Goal: Check status: Check status

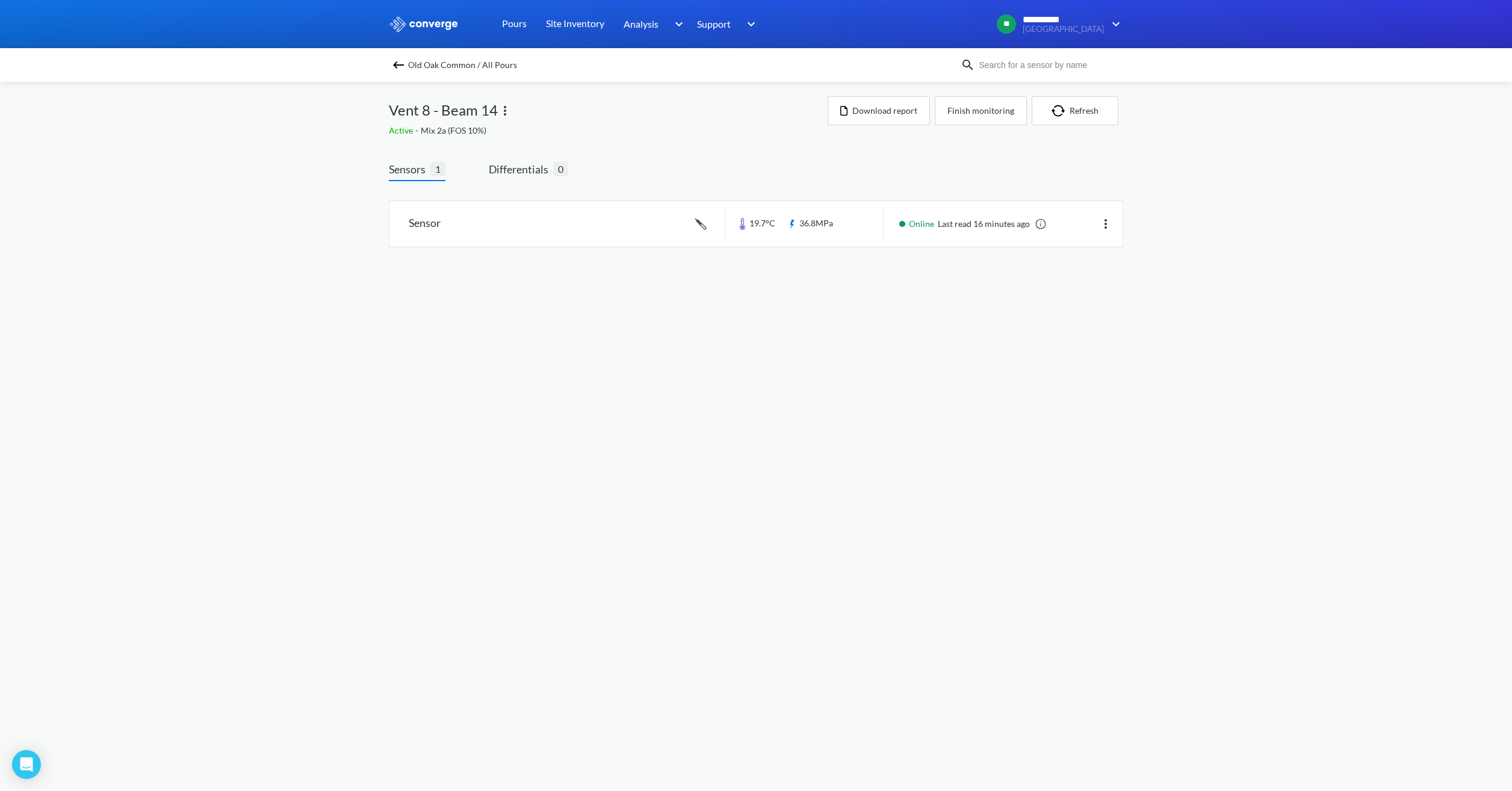
click at [426, 60] on span "Old Oak Common / All Pours" at bounding box center [462, 65] width 109 height 17
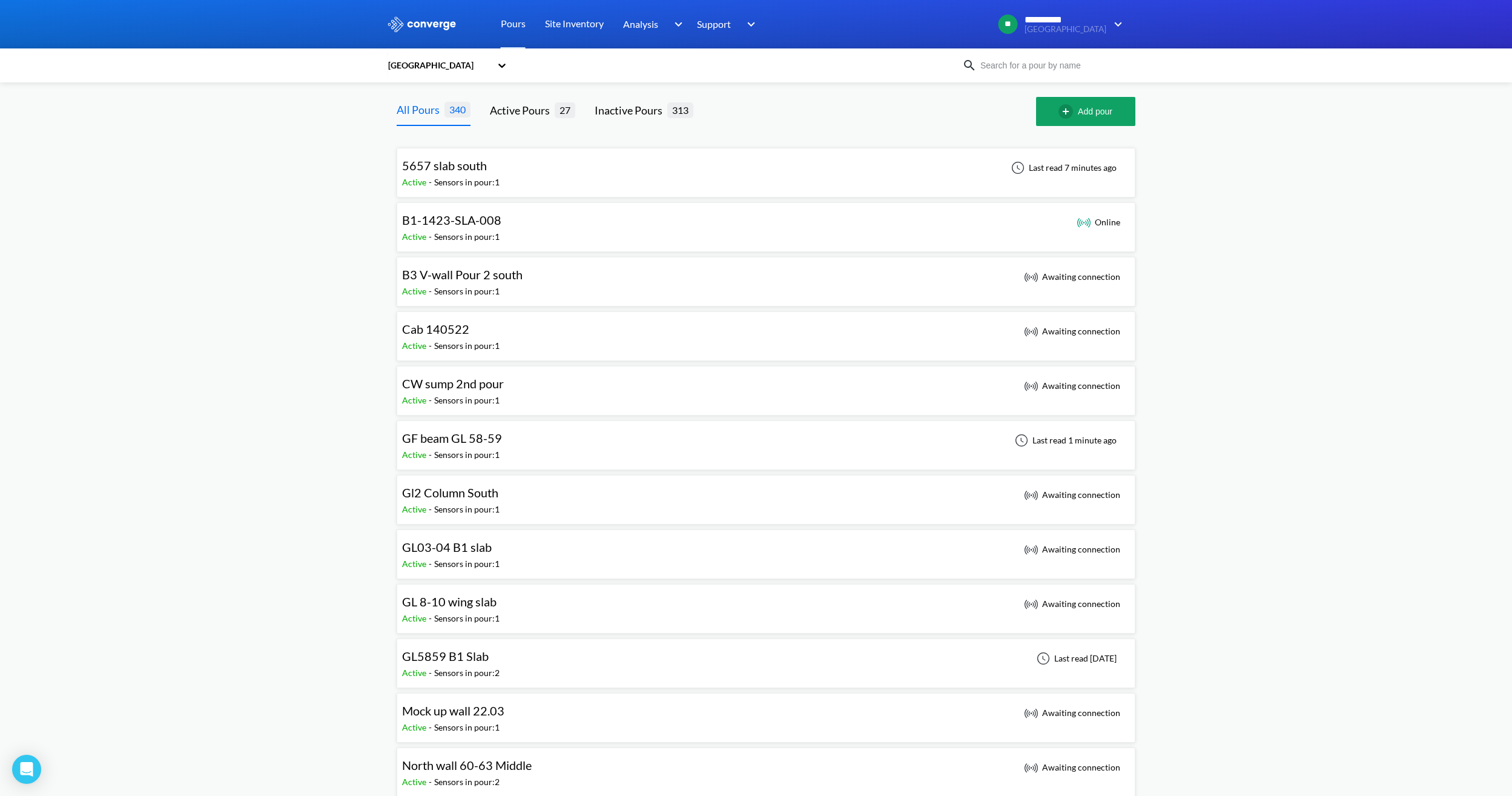
click at [491, 183] on div "Sensors in pour: 1" at bounding box center [466, 182] width 65 height 14
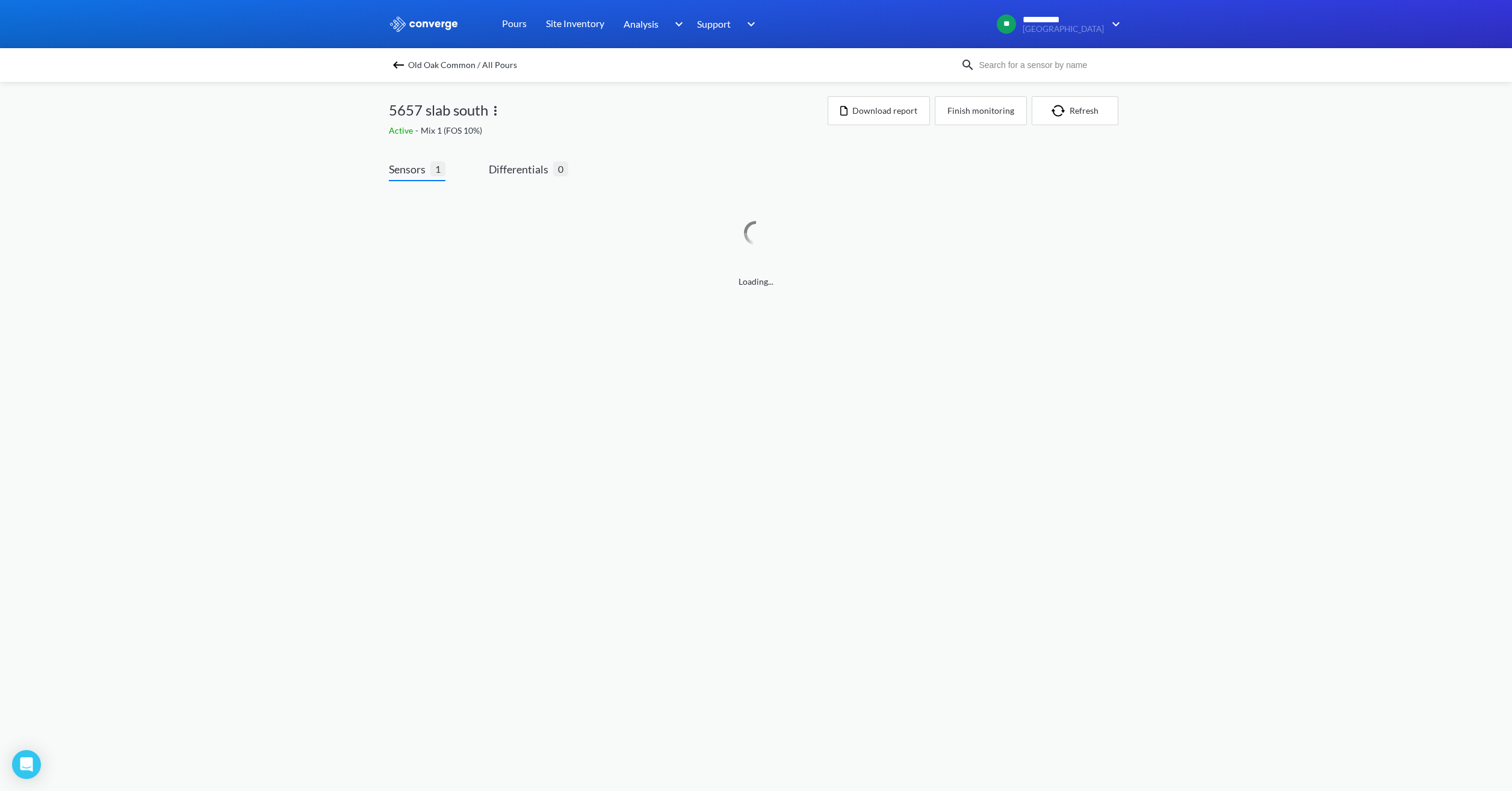
click at [404, 64] on img at bounding box center [398, 65] width 14 height 14
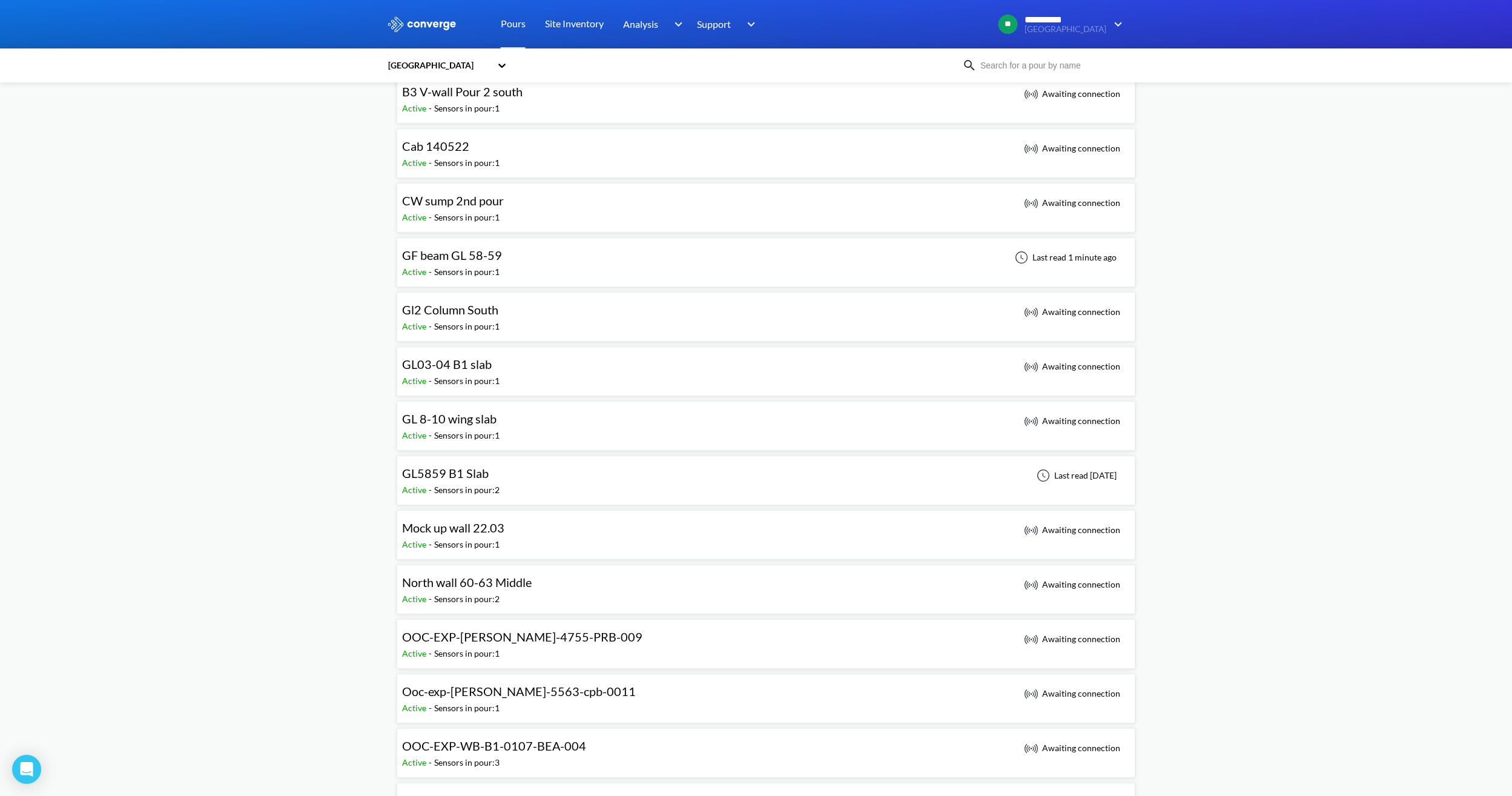
scroll to position [121, 0]
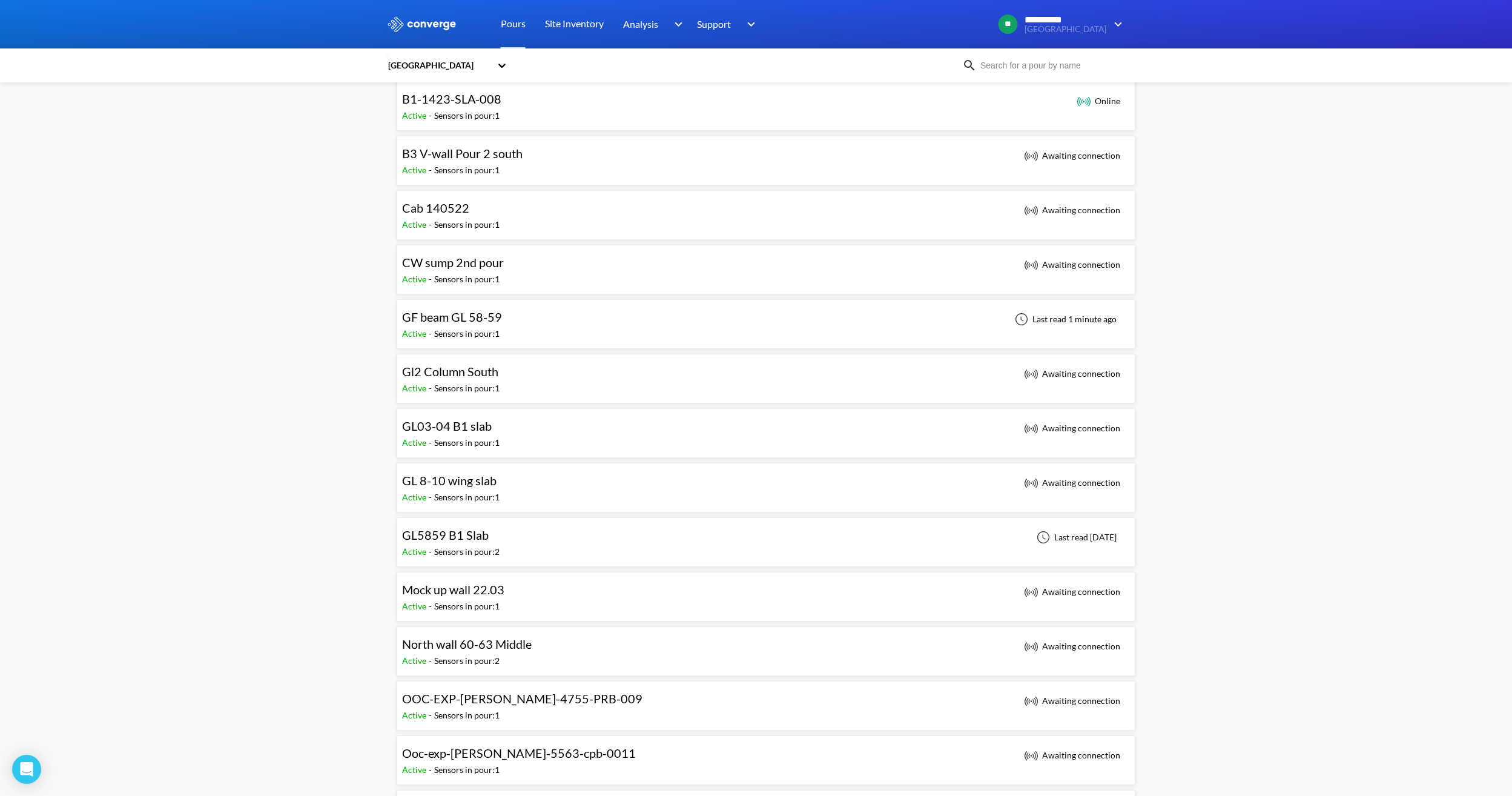
click at [519, 327] on div "GF beam GL 58-59 Active - Sensors in pour: 1 Last read 1 minute ago" at bounding box center [766, 324] width 728 height 39
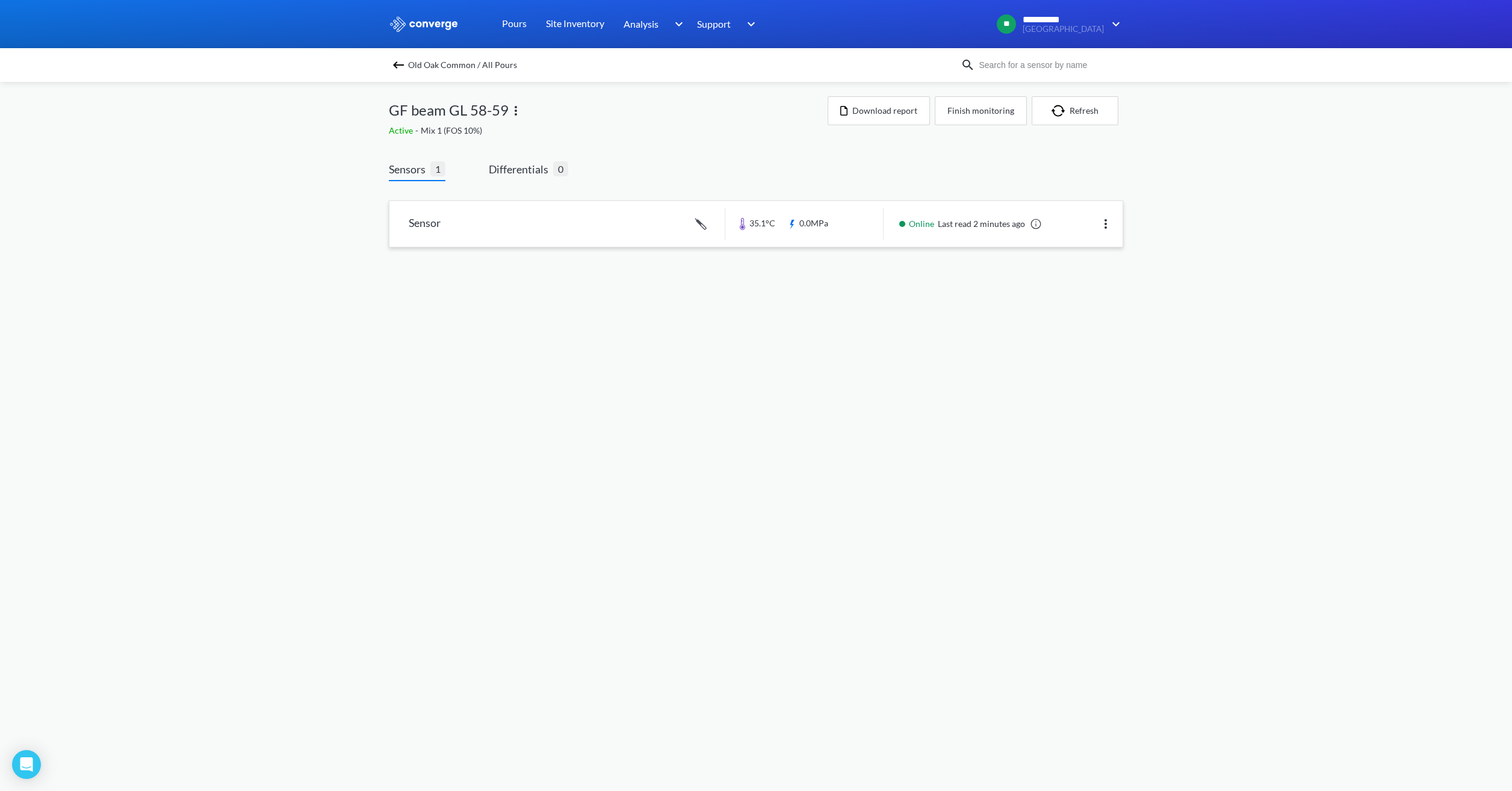
click at [843, 236] on link at bounding box center [756, 224] width 733 height 46
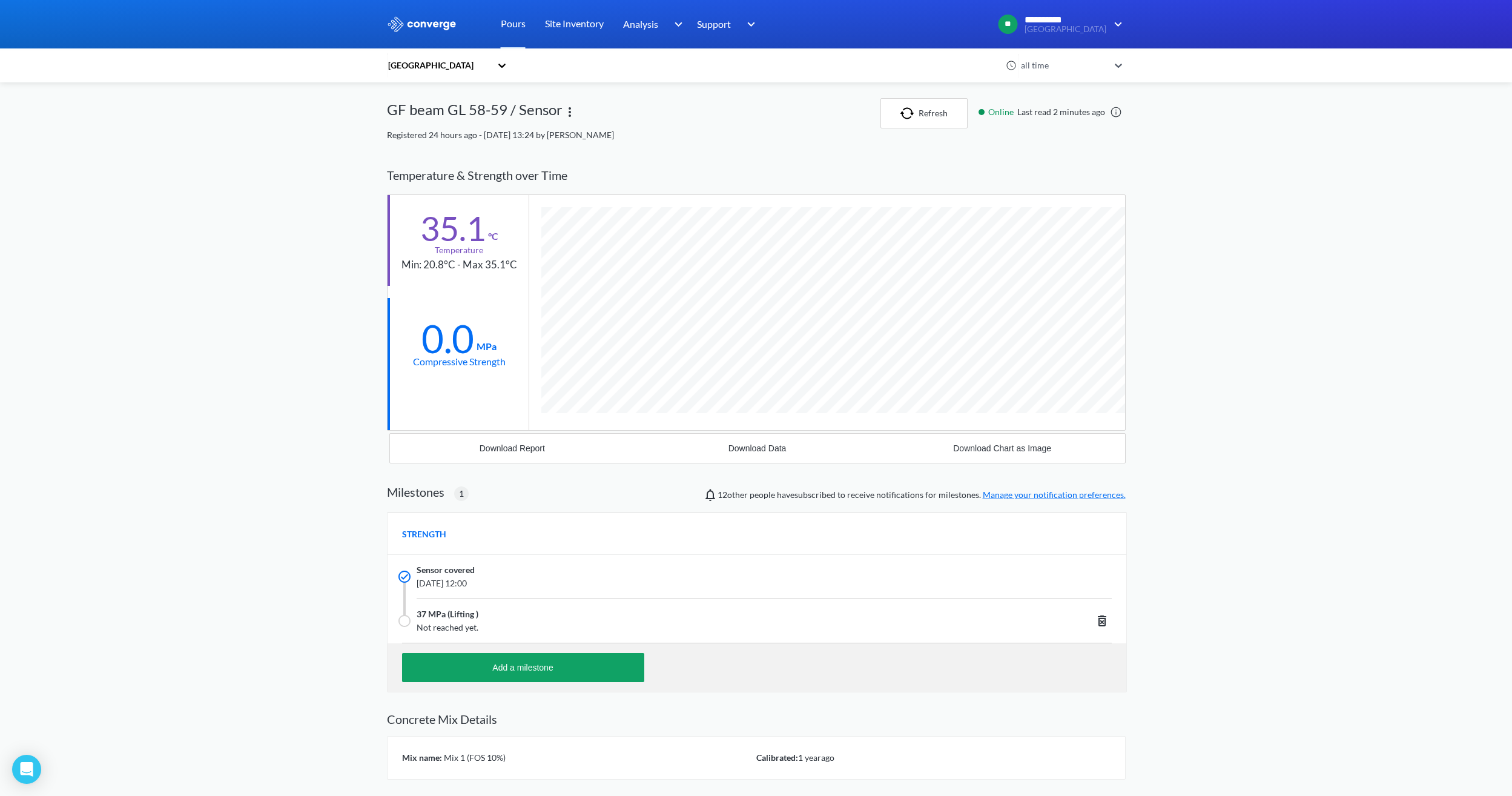
scroll to position [775, 738]
click at [821, 615] on div "Sensor covered [DATE] 12:00 37 MPa (Lifting ) Not reached yet." at bounding box center [756, 598] width 738 height 88
click at [917, 119] on img "button" at bounding box center [909, 113] width 18 height 12
